Goal: Information Seeking & Learning: Learn about a topic

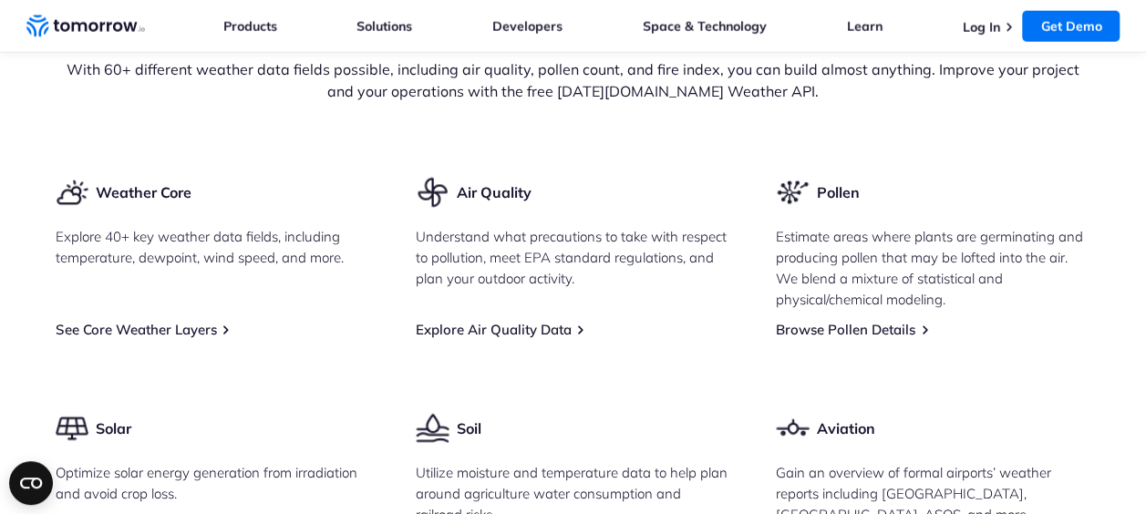
scroll to position [2279, 0]
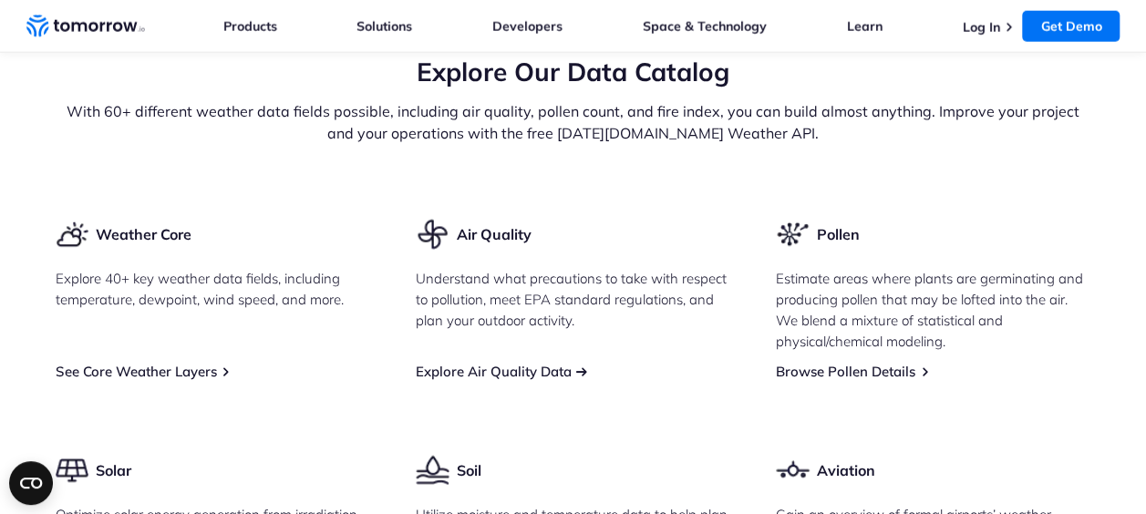
click at [417, 374] on link "Explore Air Quality Data" at bounding box center [494, 371] width 156 height 17
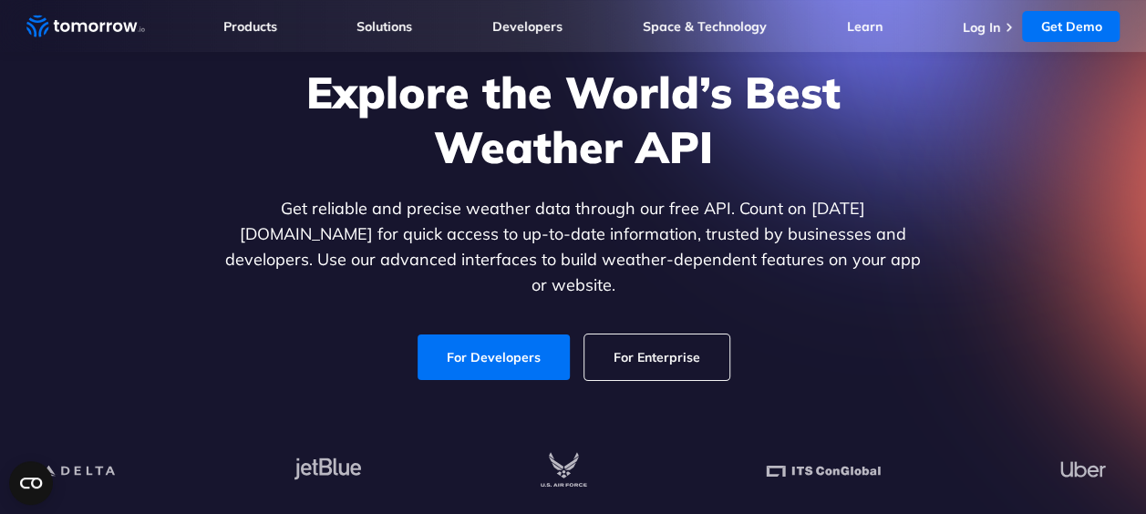
scroll to position [0, 0]
